Goal: Navigation & Orientation: Find specific page/section

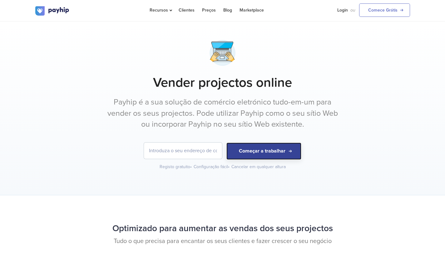
click at [274, 148] on button "Começar a trabalhar" at bounding box center [264, 151] width 75 height 17
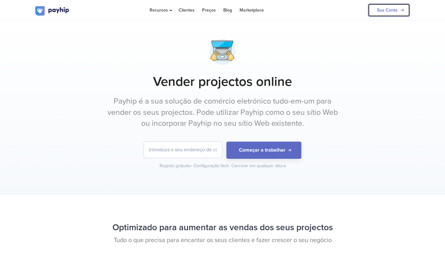
click at [388, 10] on link "Sua Conta" at bounding box center [389, 9] width 42 height 13
click at [387, 10] on link "Sua Conta" at bounding box center [389, 9] width 42 height 13
click at [391, 13] on link "Sua Conta" at bounding box center [389, 9] width 42 height 13
